Goal: Navigation & Orientation: Find specific page/section

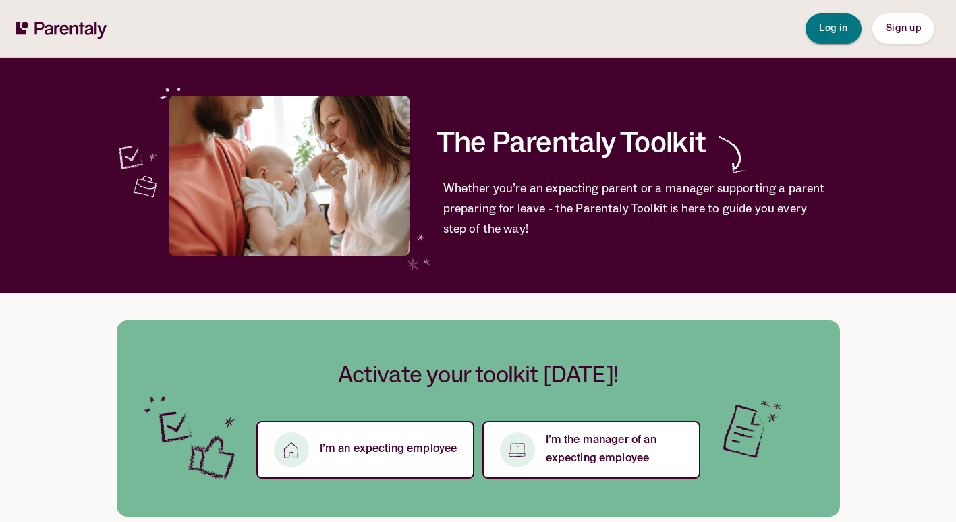
click at [838, 25] on span "Log in" at bounding box center [833, 28] width 29 height 9
